Goal: Task Accomplishment & Management: Manage account settings

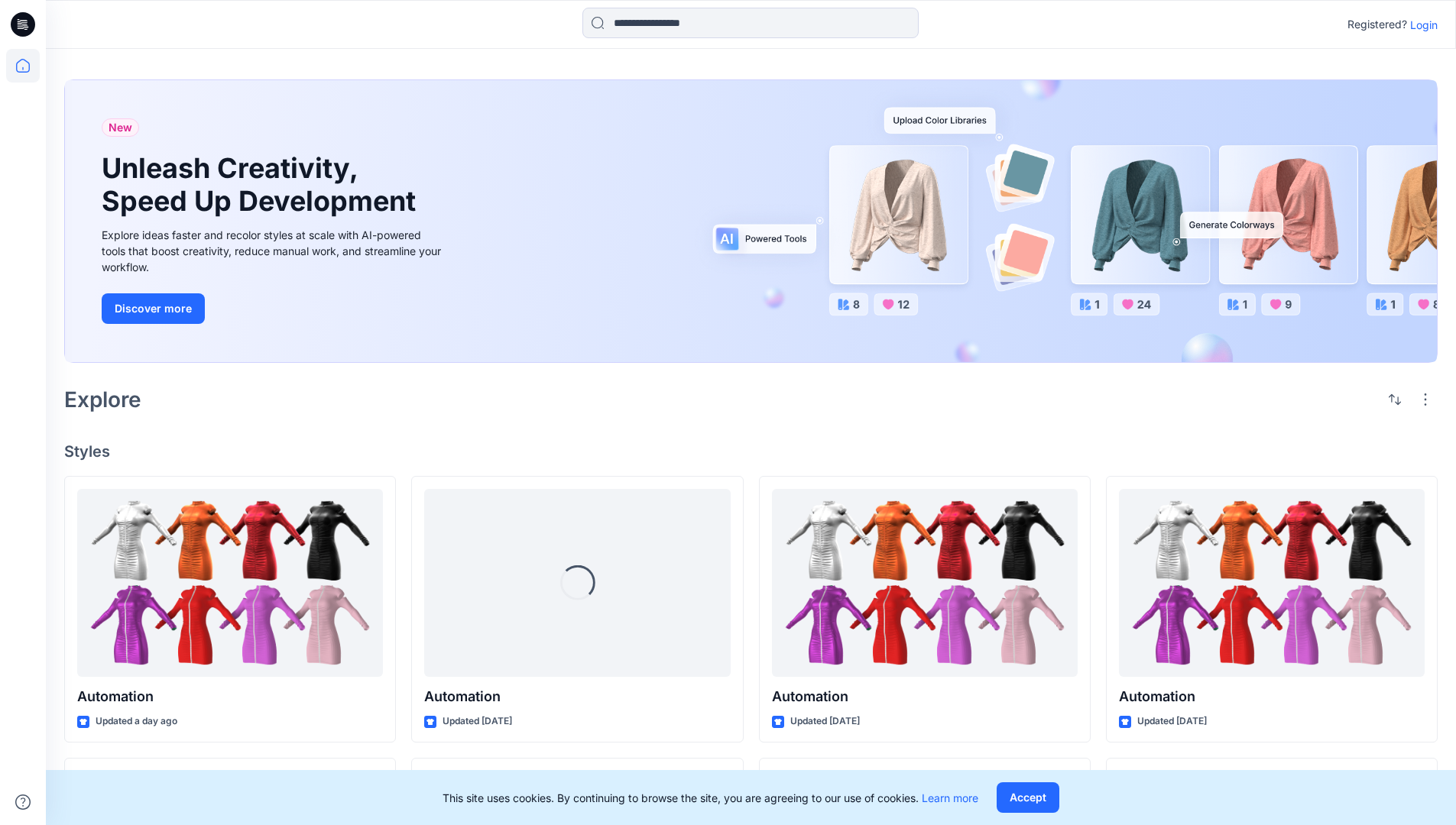
click at [1420, 24] on p "Login" at bounding box center [1424, 25] width 27 height 16
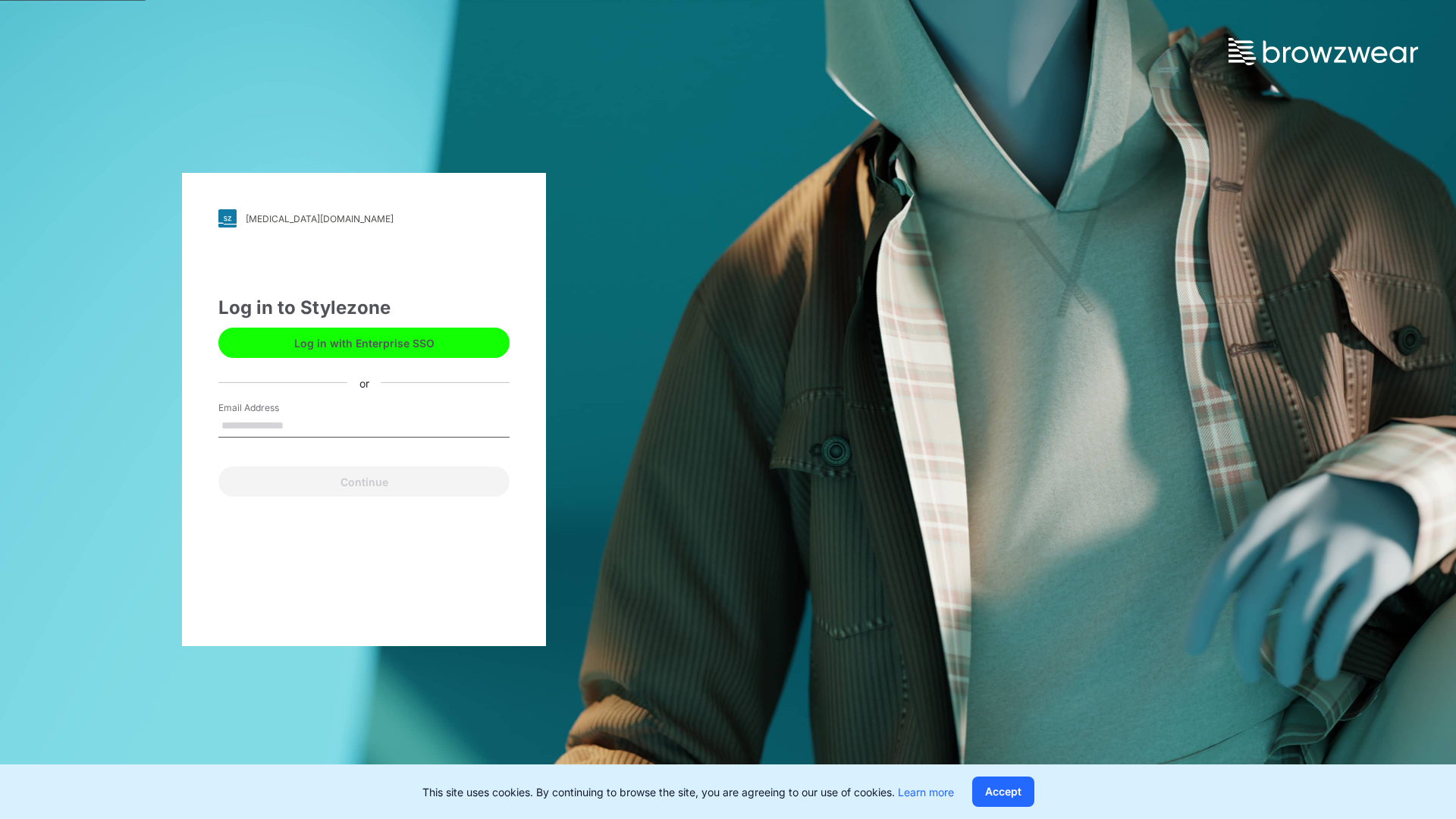
click at [299, 424] on input "Email Address" at bounding box center [364, 426] width 291 height 23
type input "**********"
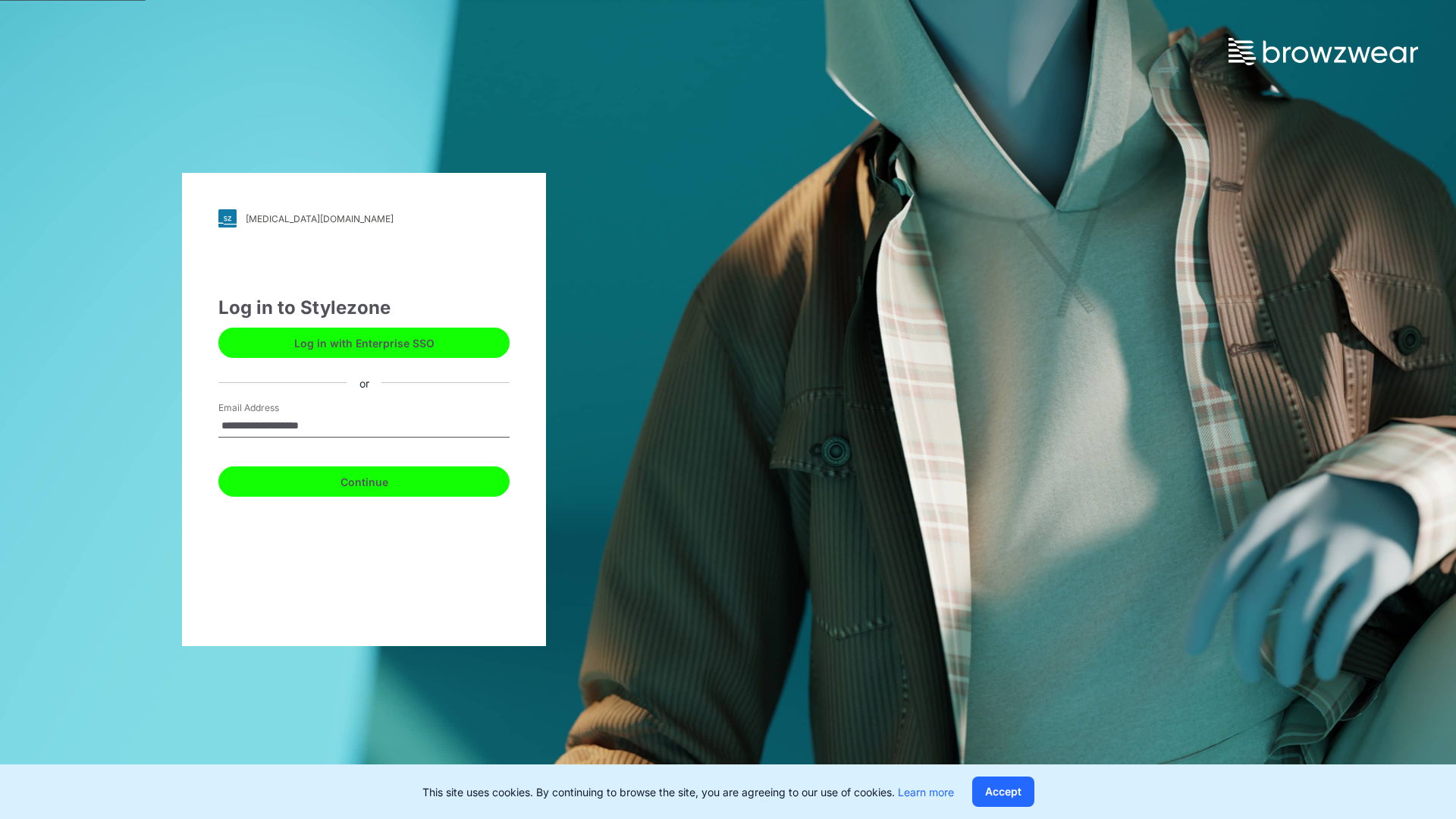
click at [381, 479] on button "Continue" at bounding box center [364, 482] width 291 height 30
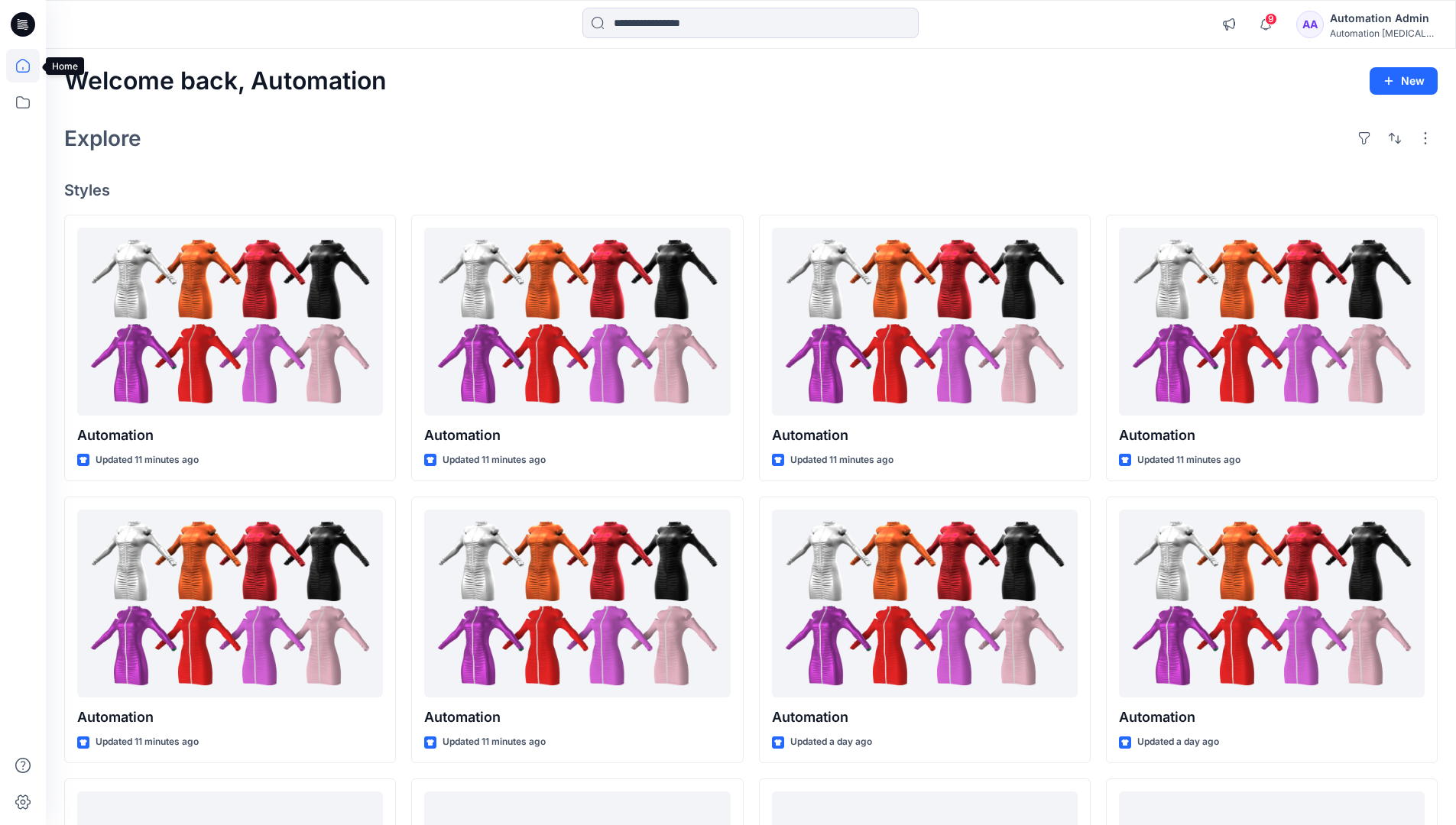
click at [29, 66] on icon at bounding box center [22, 65] width 14 height 14
click at [26, 103] on icon at bounding box center [23, 103] width 34 height 34
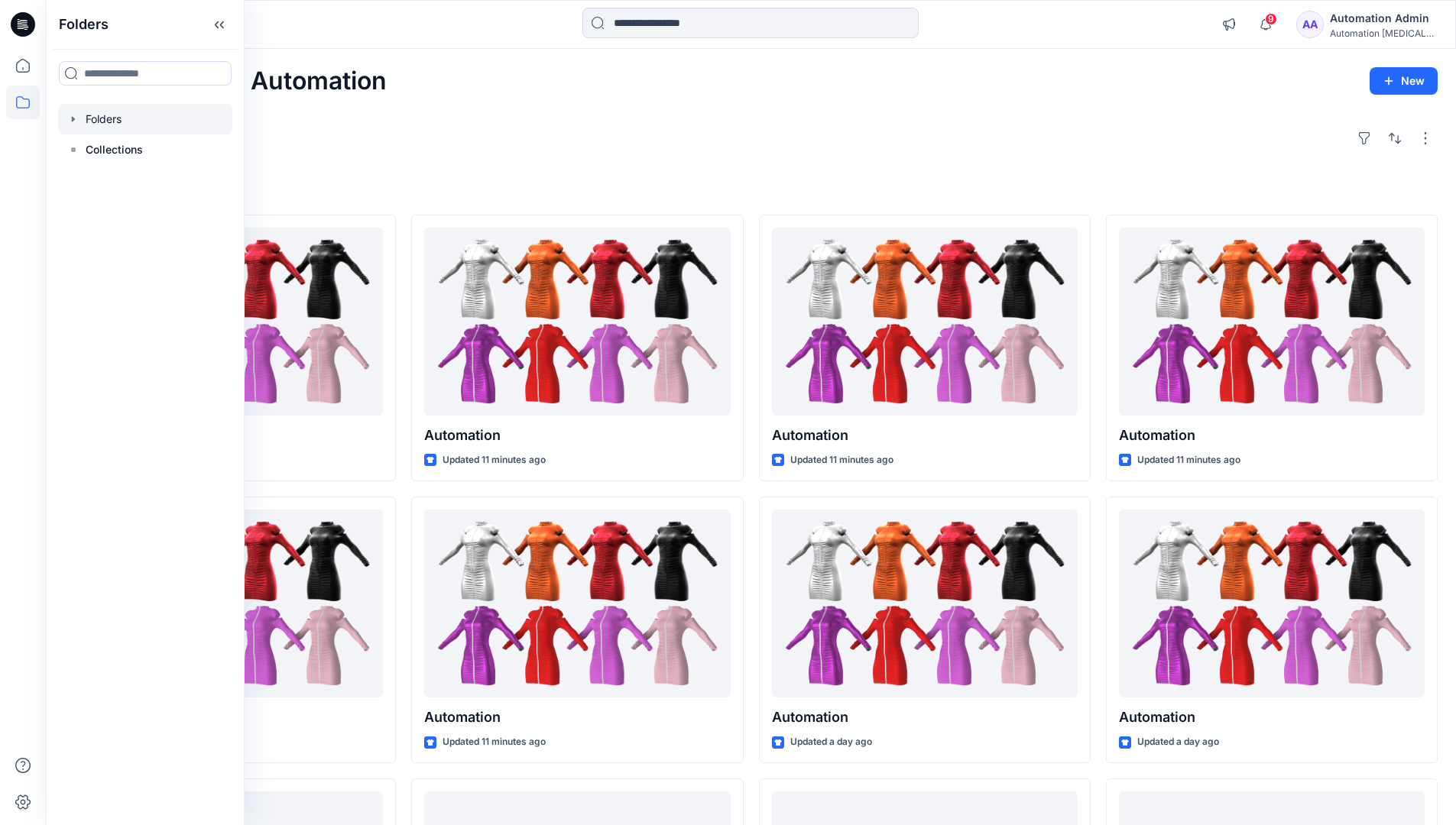
click at [96, 121] on div at bounding box center [144, 119] width 174 height 30
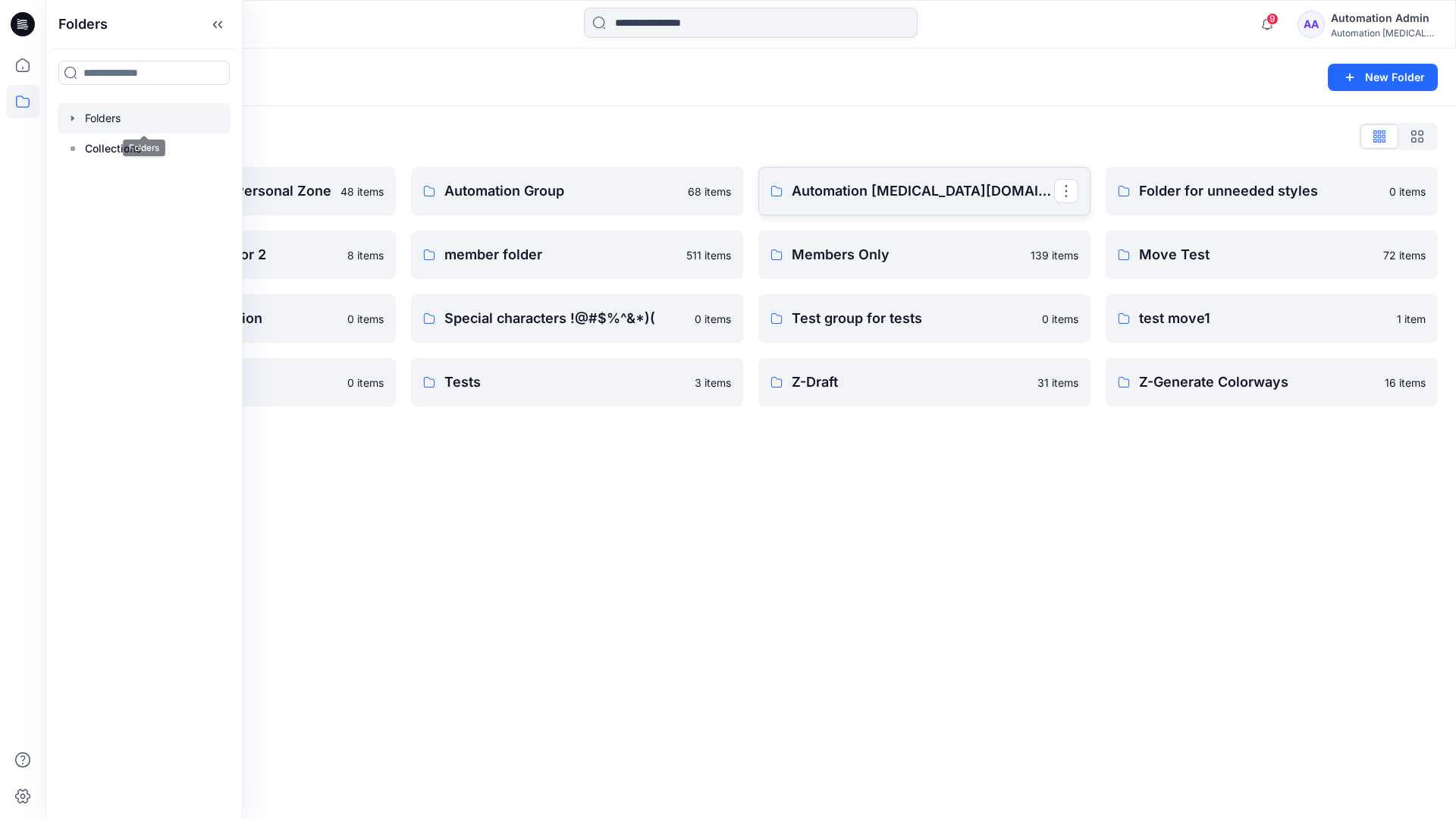
click at [886, 209] on link "Automation testim.io" at bounding box center [924, 191] width 332 height 49
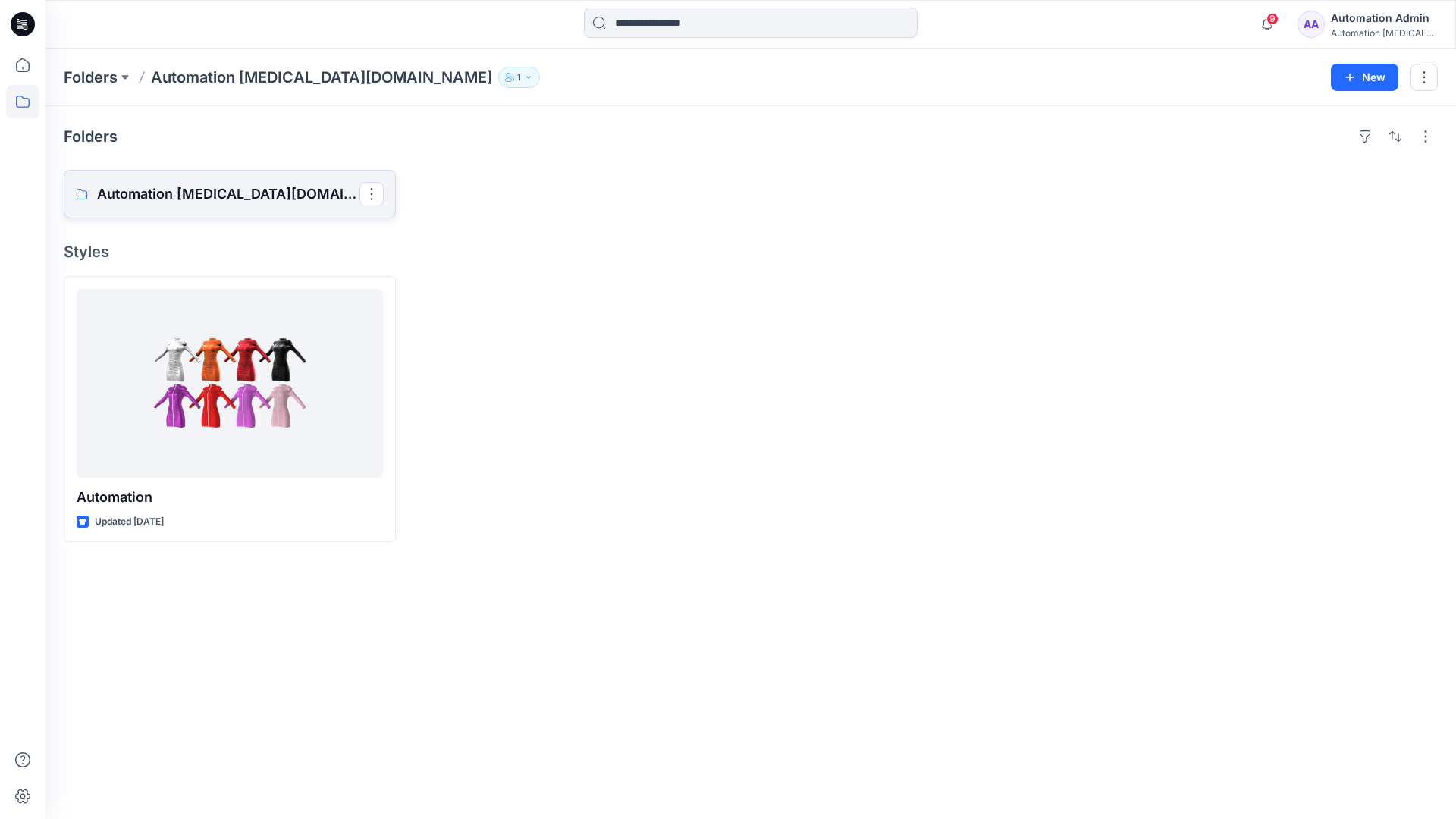
click at [204, 201] on p "Automation testim.io Board" at bounding box center [228, 194] width 263 height 21
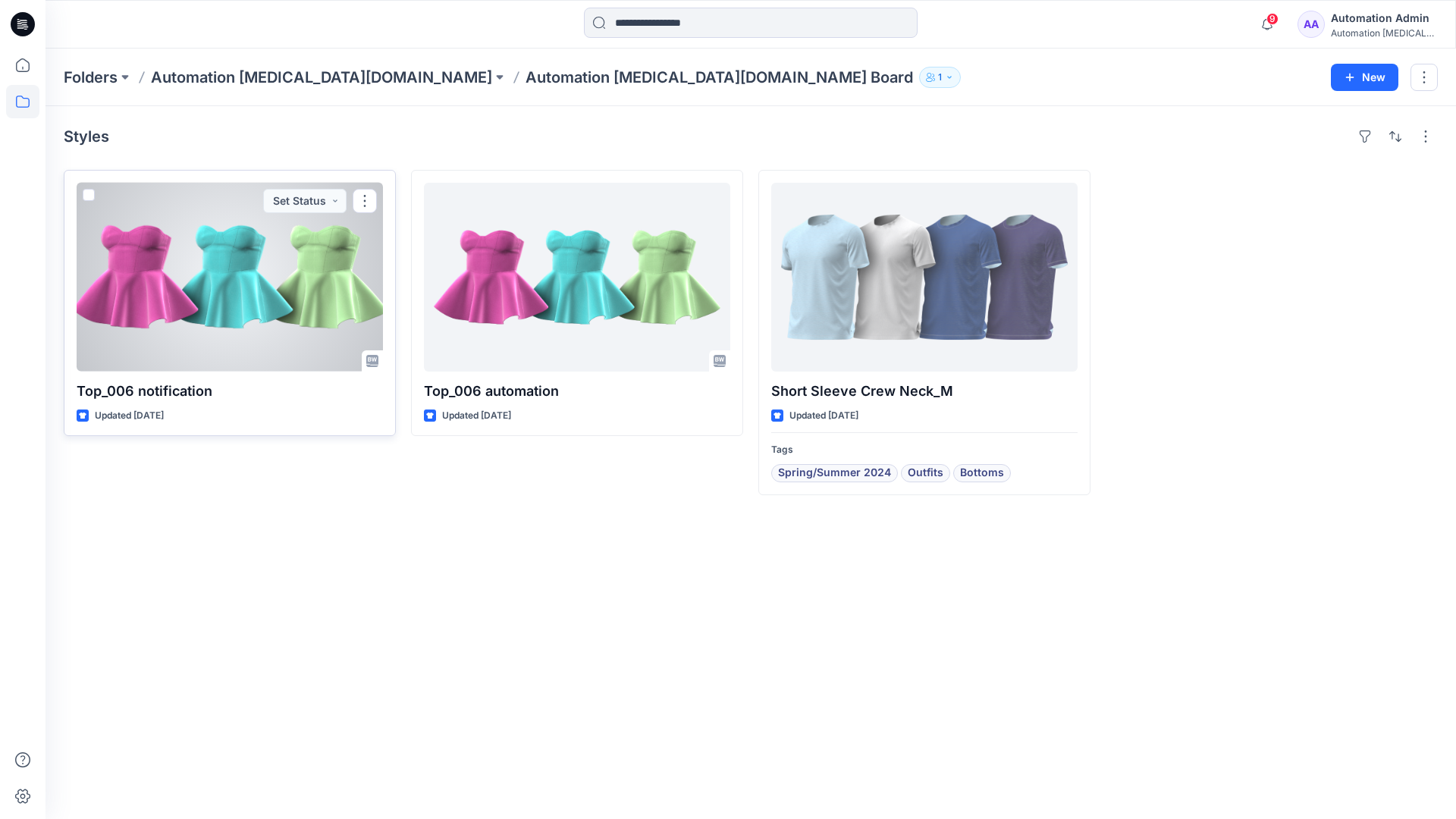
click at [93, 197] on span at bounding box center [88, 194] width 12 height 12
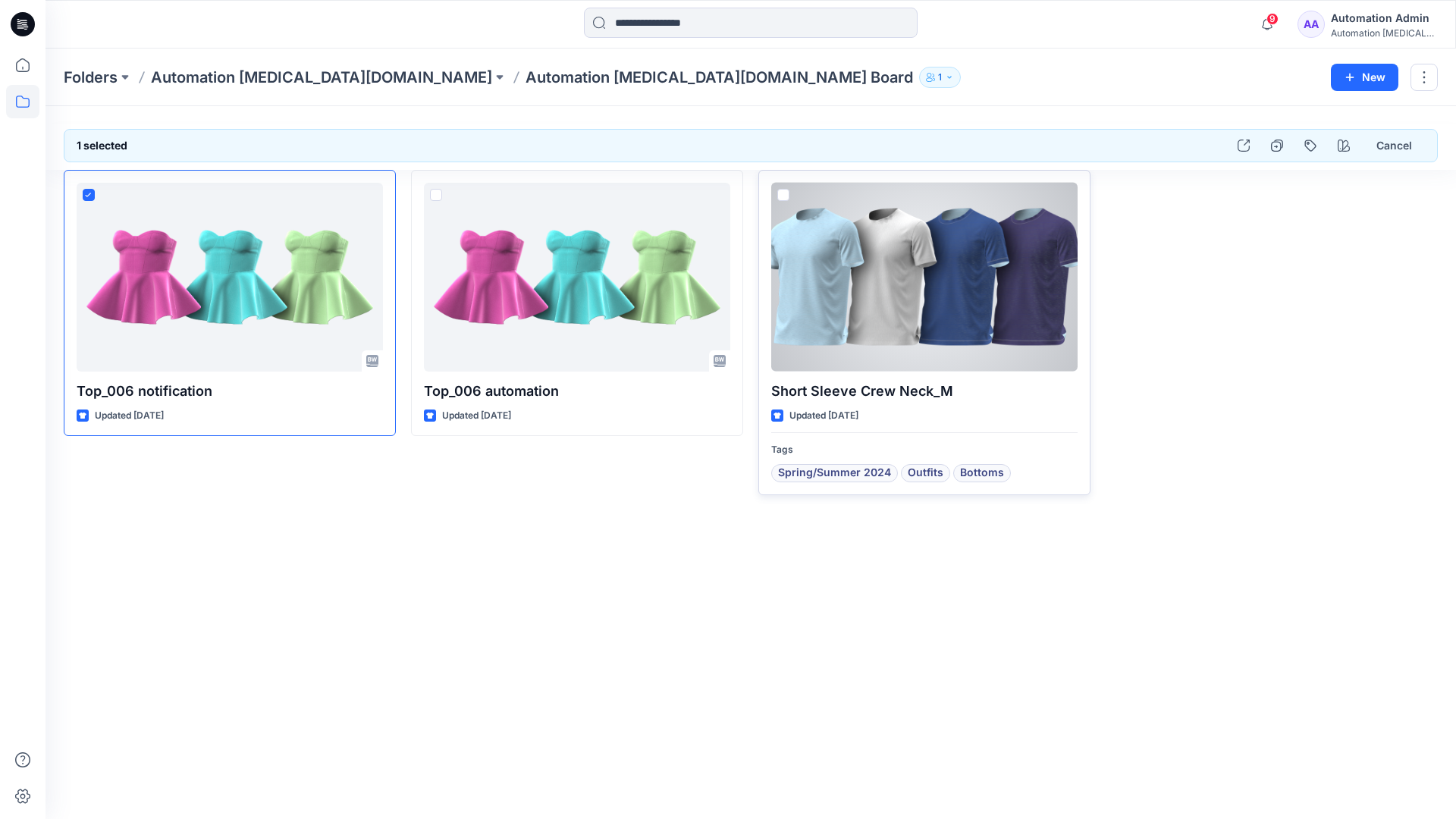
click at [786, 193] on span at bounding box center [783, 194] width 12 height 12
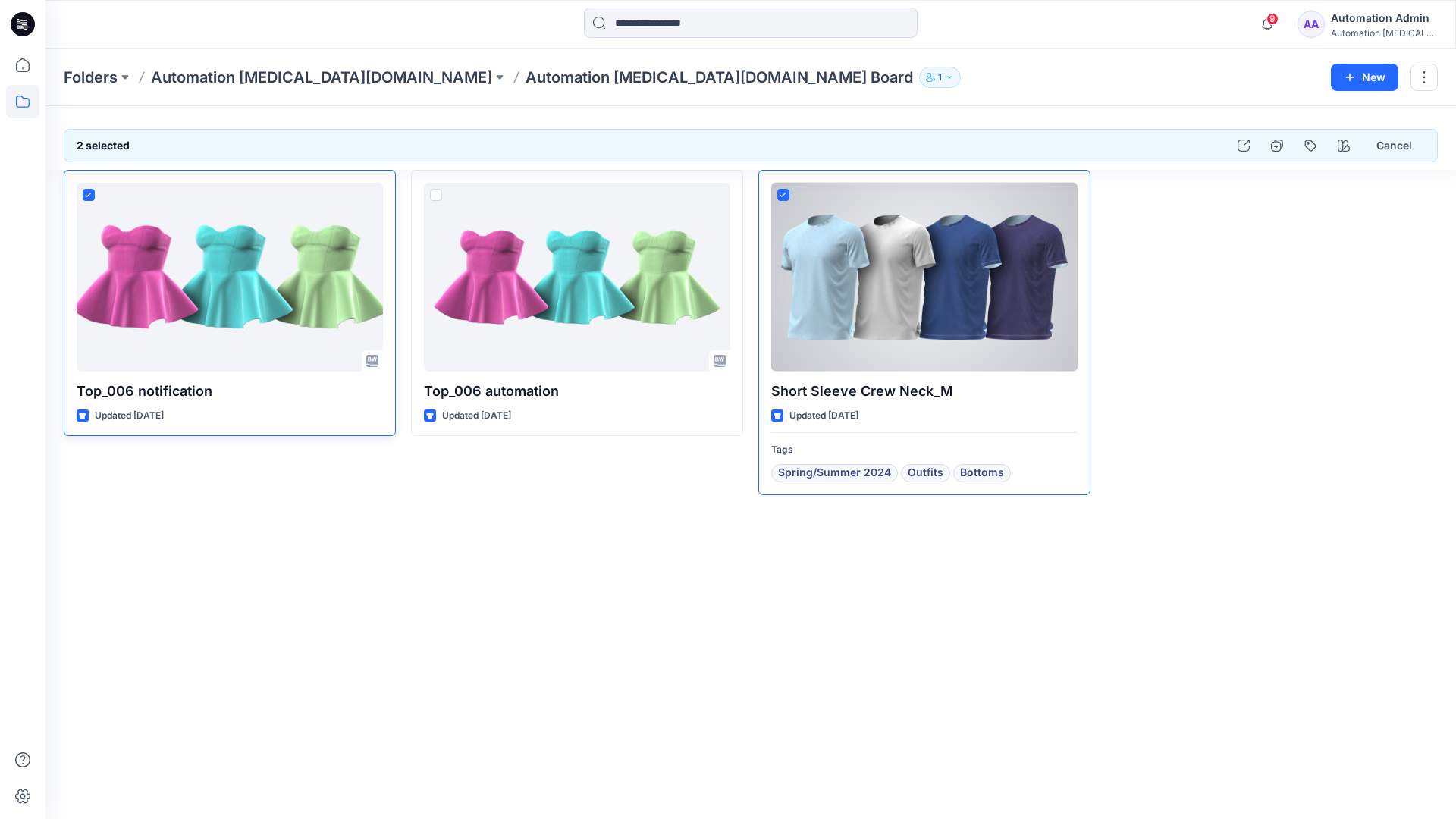
click at [91, 196] on icon at bounding box center [88, 195] width 7 height 6
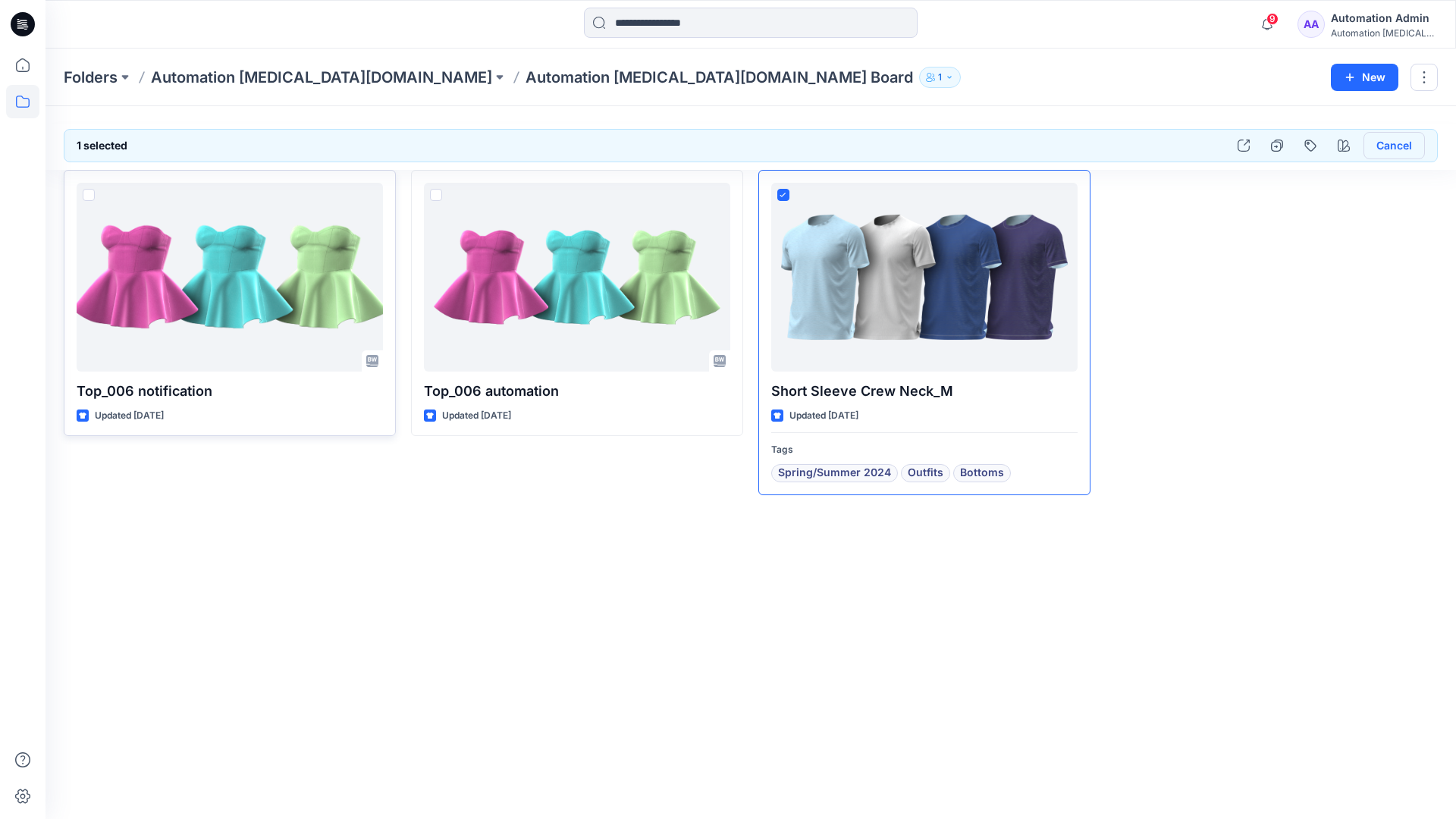
click at [1388, 147] on button "Cancel" at bounding box center [1394, 146] width 61 height 27
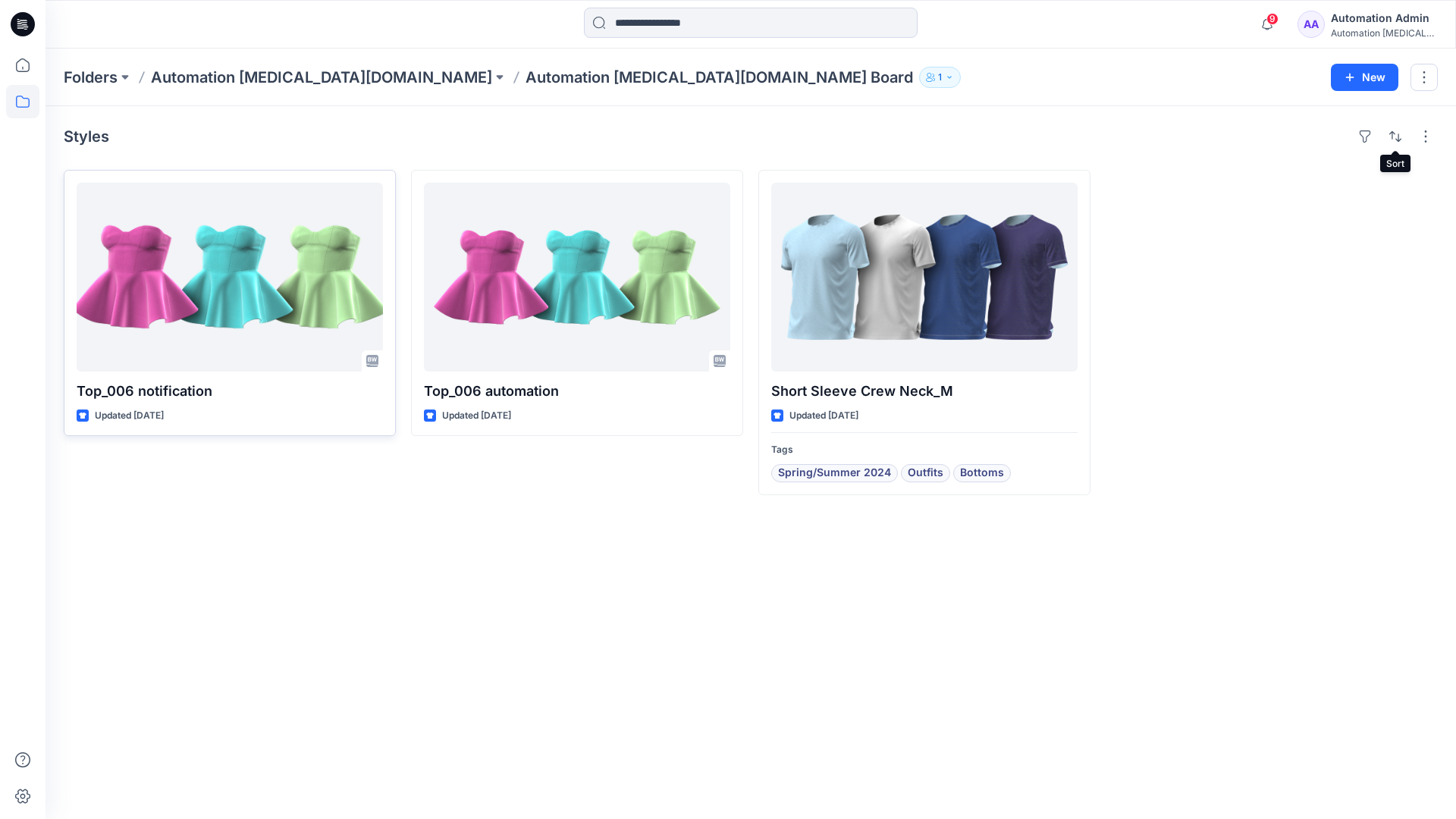
click at [1371, 28] on div "Automation testim..." at bounding box center [1384, 33] width 106 height 11
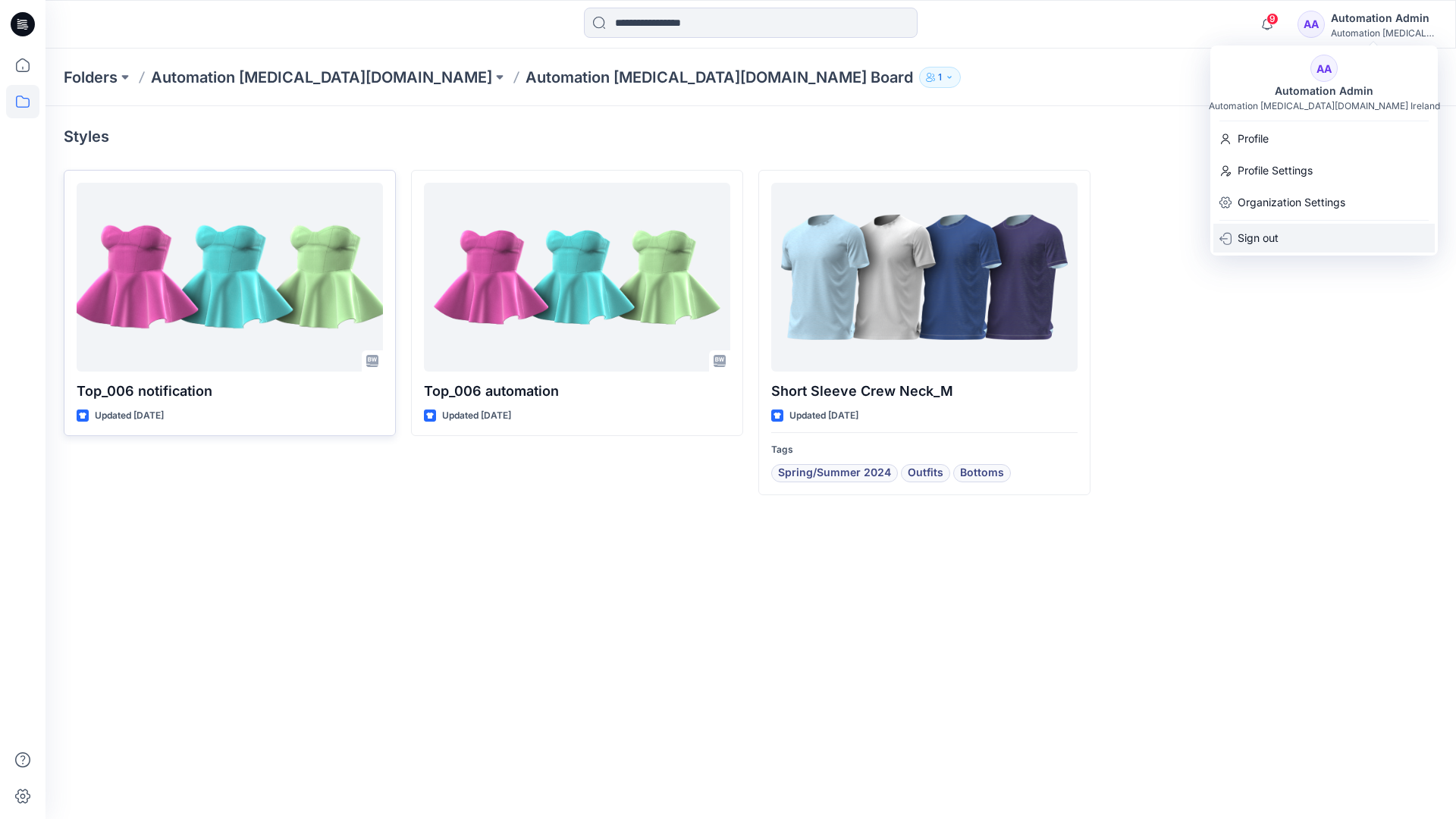
click at [1270, 236] on p "Sign out" at bounding box center [1258, 238] width 41 height 29
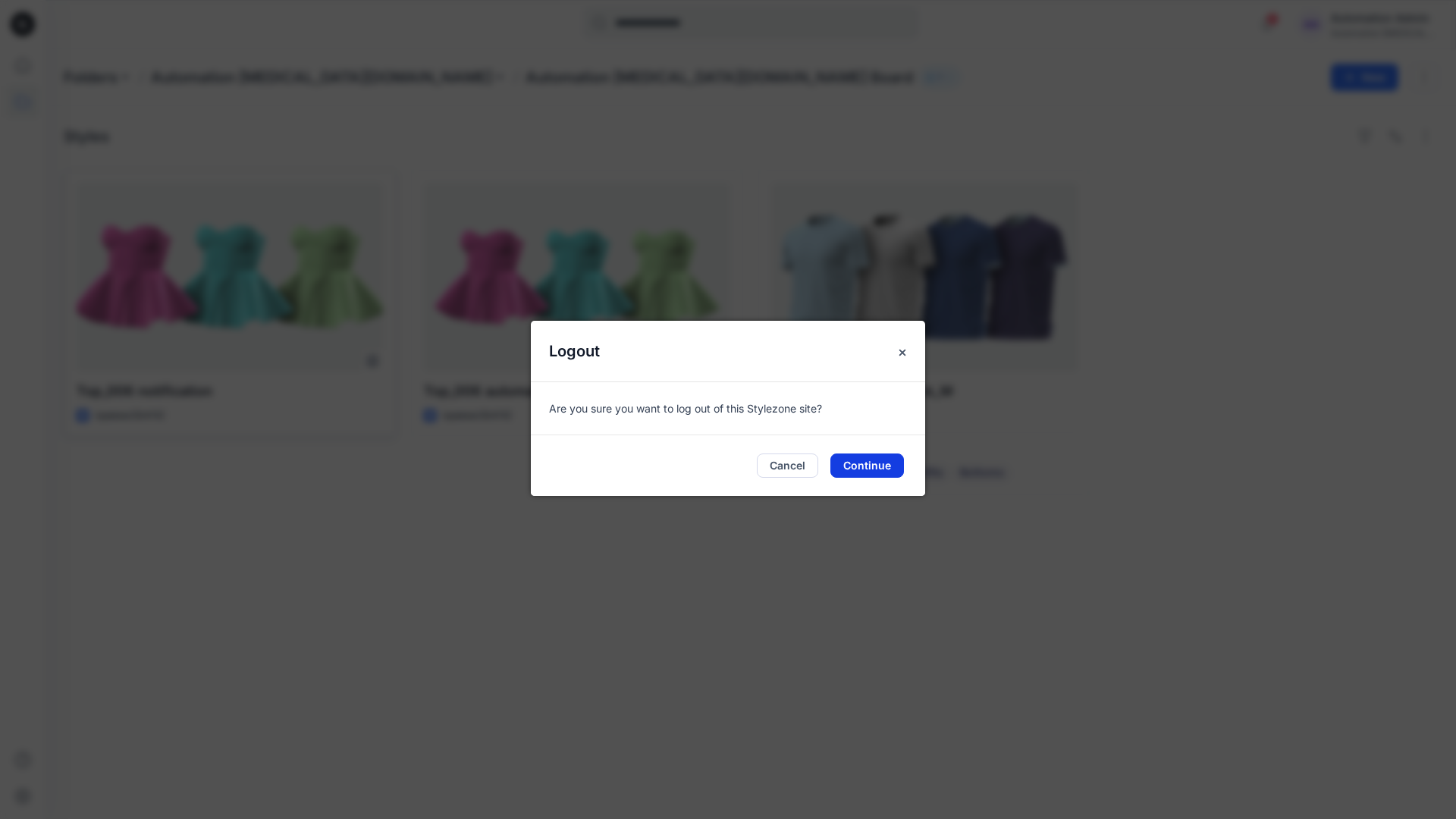
click at [888, 460] on button "Continue" at bounding box center [867, 466] width 73 height 24
